Goal: Information Seeking & Learning: Learn about a topic

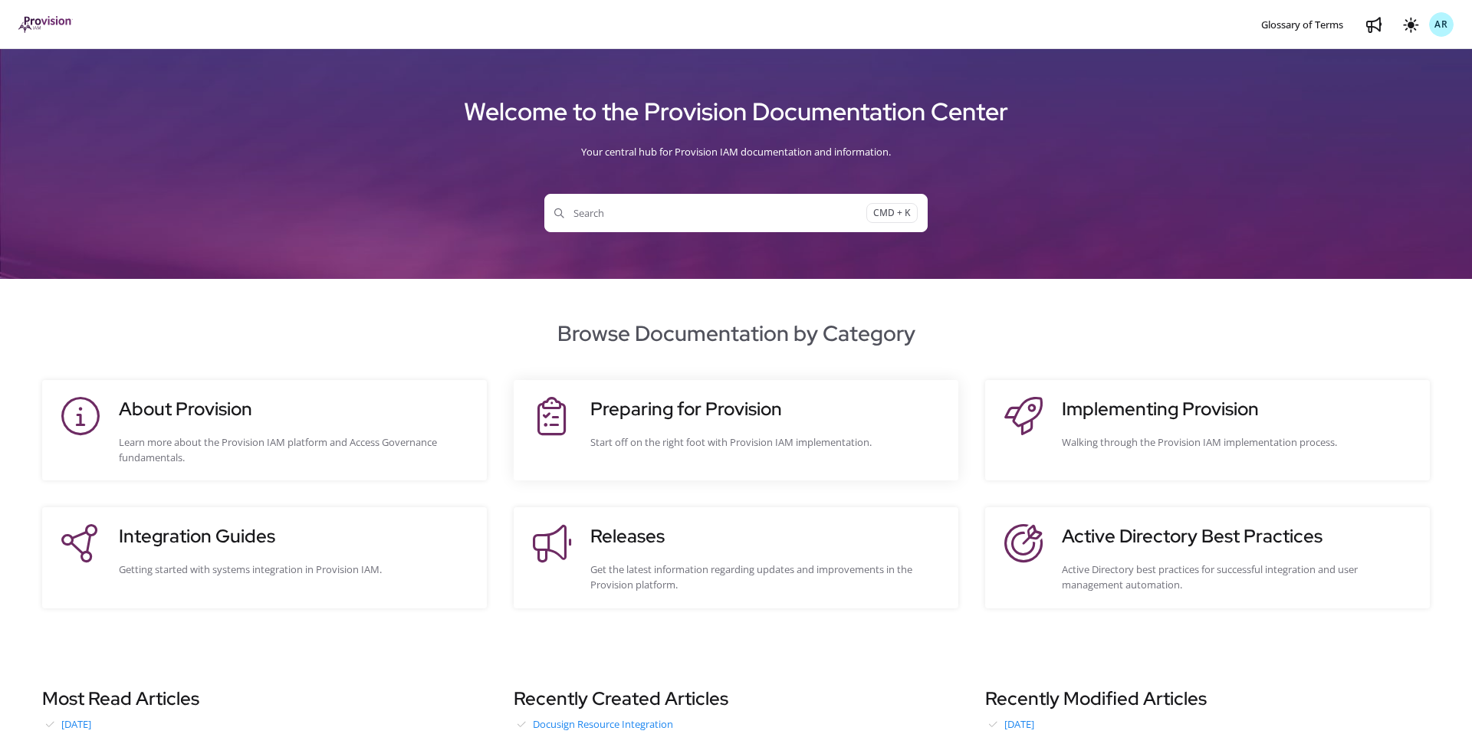
click at [640, 394] on site-action-card-element "Preparing for Provision Start off on the right foot with Provision IAM implemen…" at bounding box center [736, 430] width 445 height 100
click at [636, 400] on h3 "Preparing for Provision" at bounding box center [766, 410] width 353 height 28
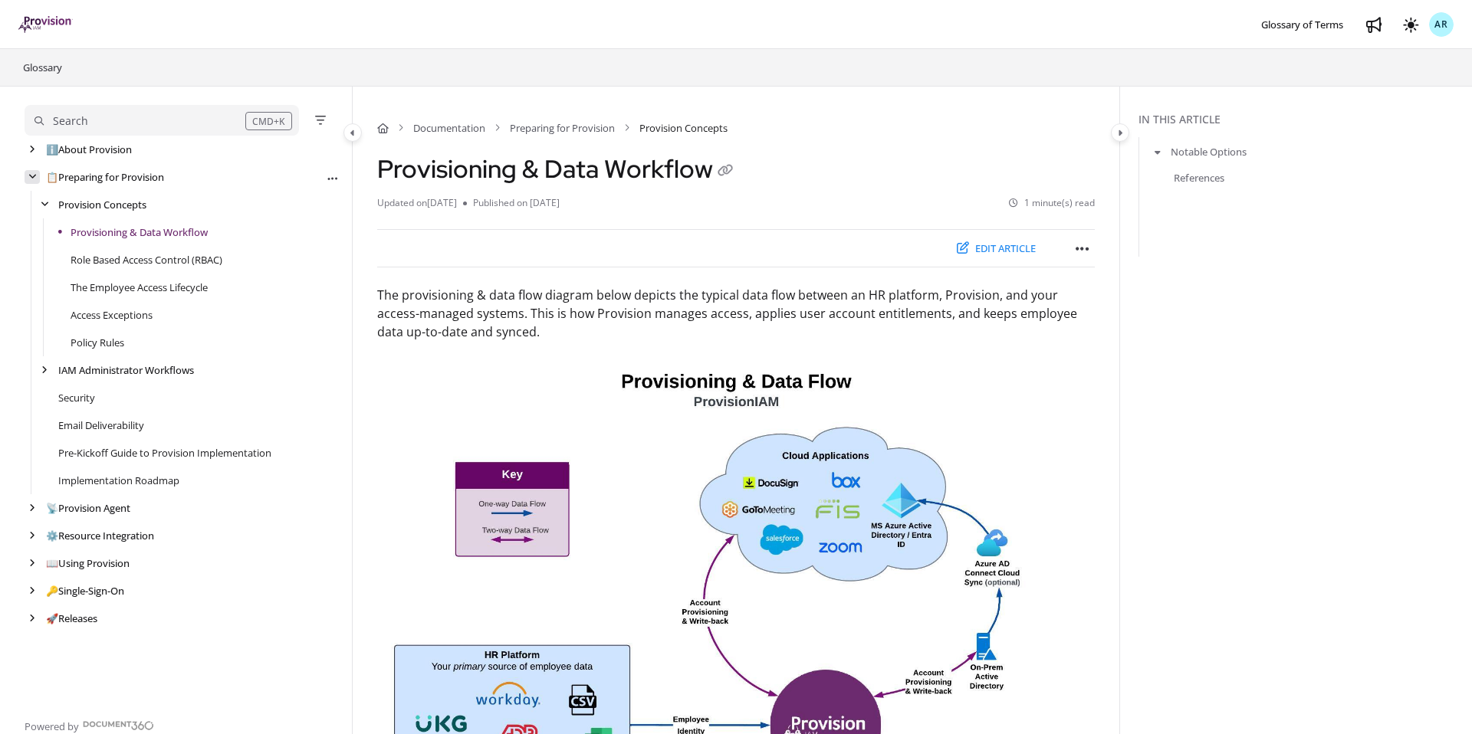
click at [36, 182] on div "arrow" at bounding box center [32, 177] width 15 height 15
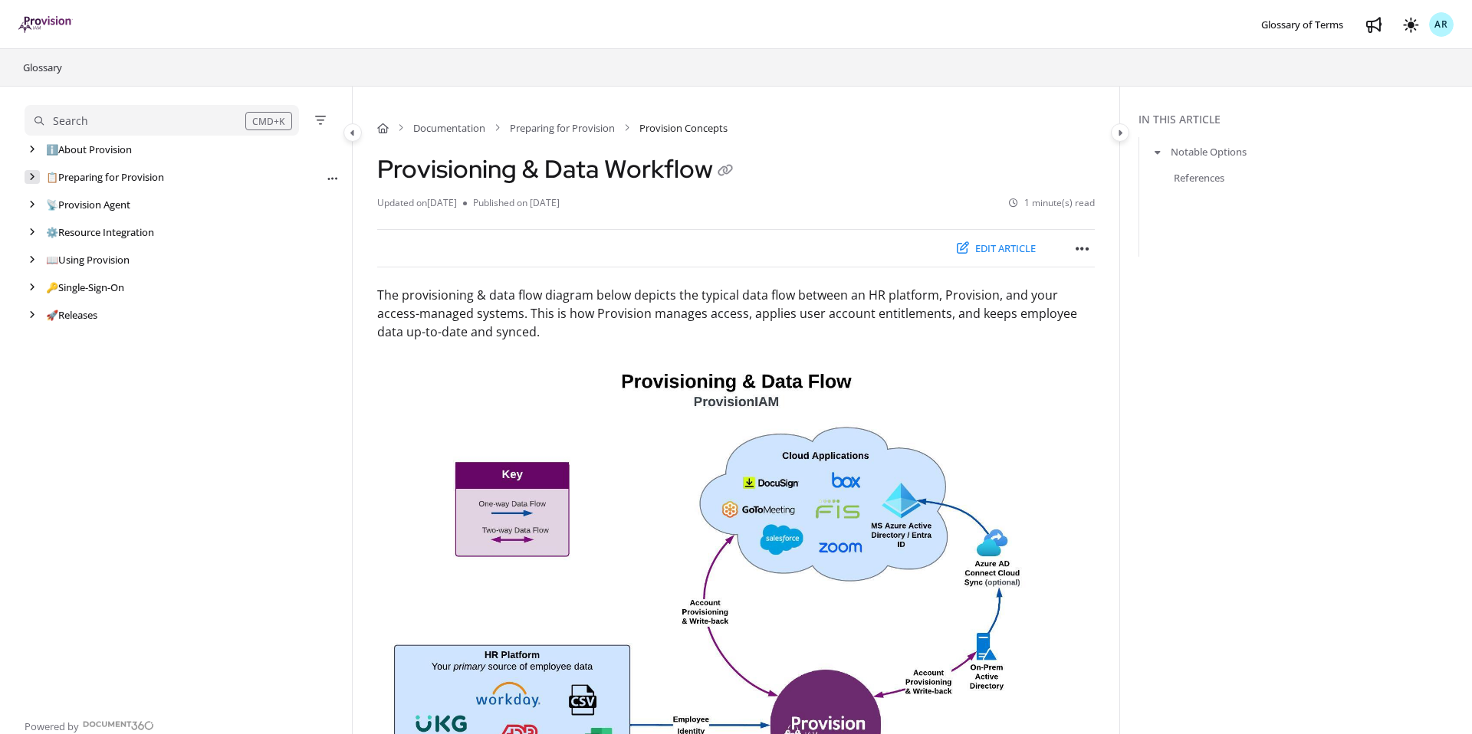
click at [33, 179] on icon "arrow" at bounding box center [32, 176] width 6 height 9
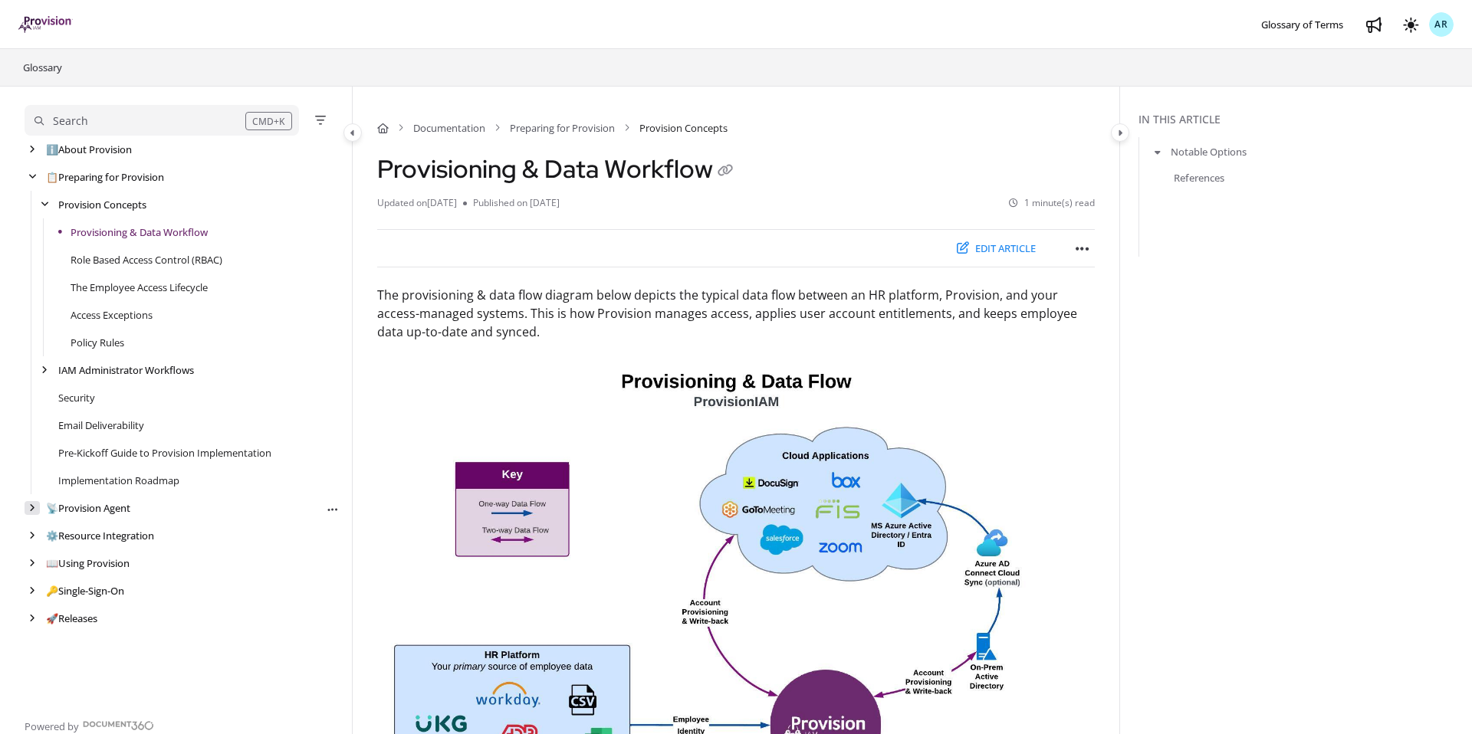
click at [30, 507] on icon "arrow" at bounding box center [32, 508] width 6 height 9
click at [151, 541] on link "Provision Agent: Networking and VM Requirements" at bounding box center [175, 535] width 235 height 15
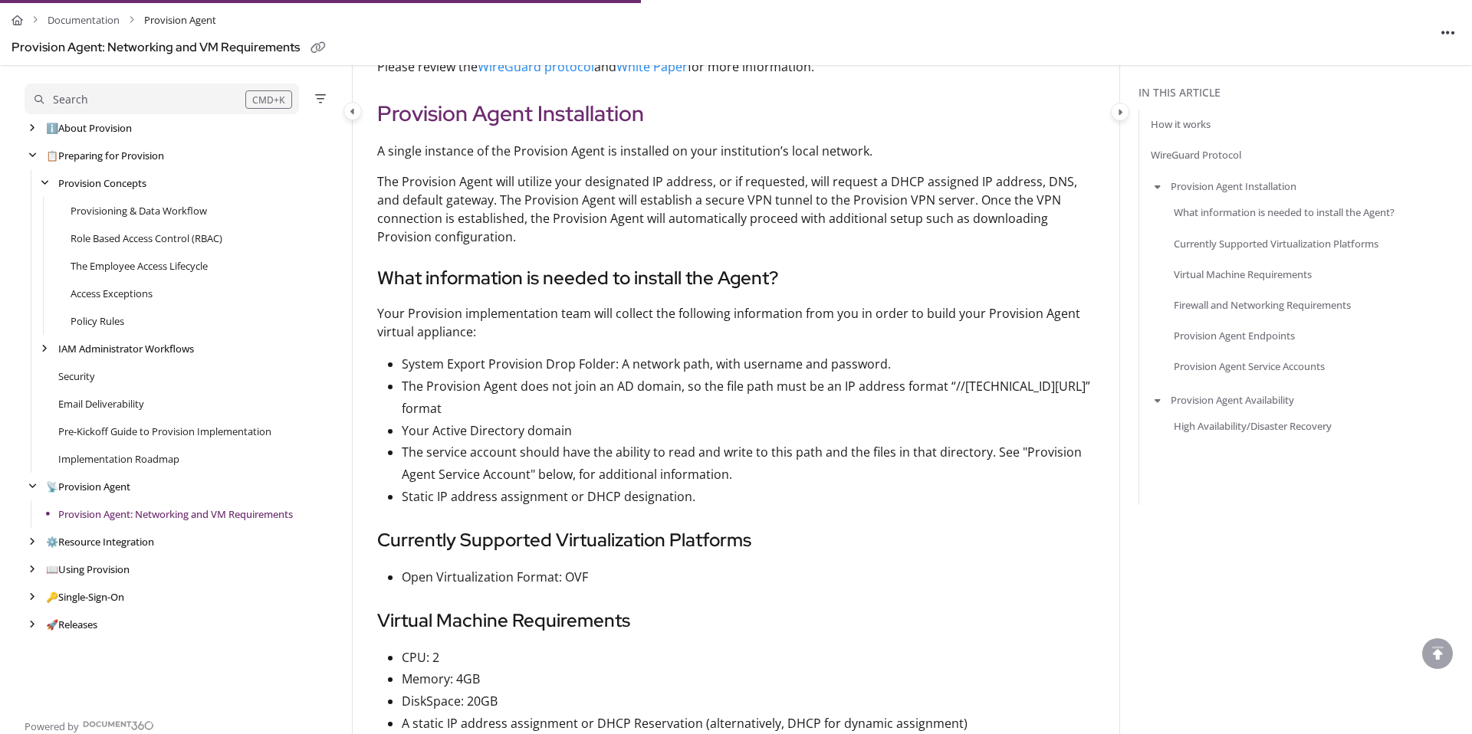
scroll to position [1633, 0]
